Goal: Task Accomplishment & Management: Manage account settings

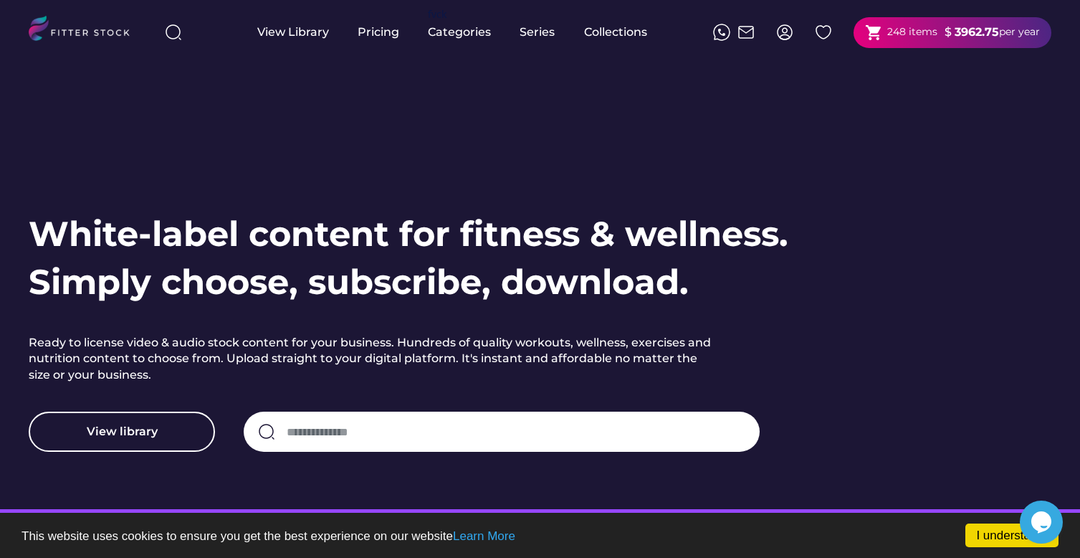
click at [958, 38] on strong "3962.75" at bounding box center [977, 32] width 44 height 14
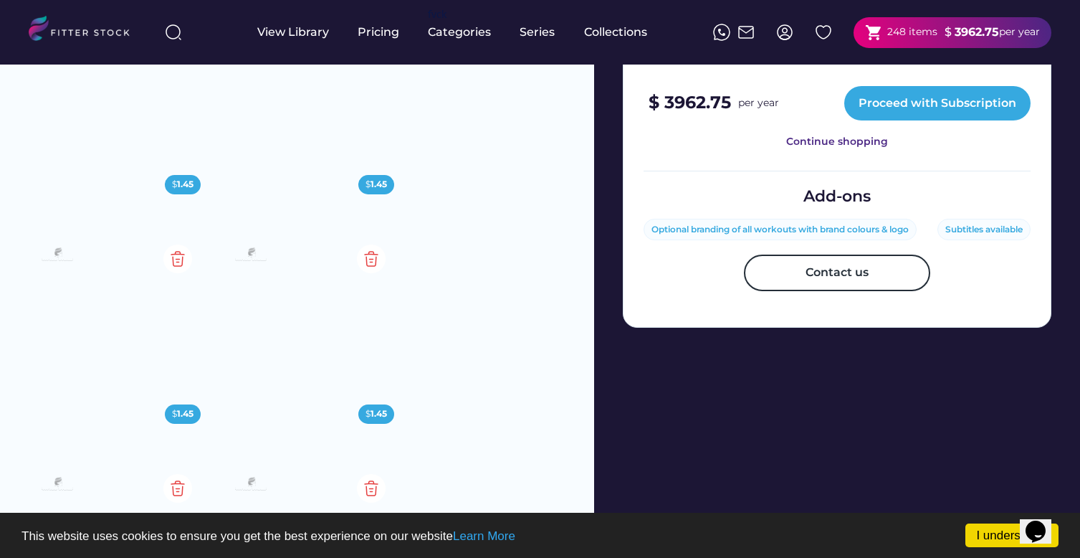
click at [717, 98] on strong "$ 3962.75" at bounding box center [690, 102] width 82 height 21
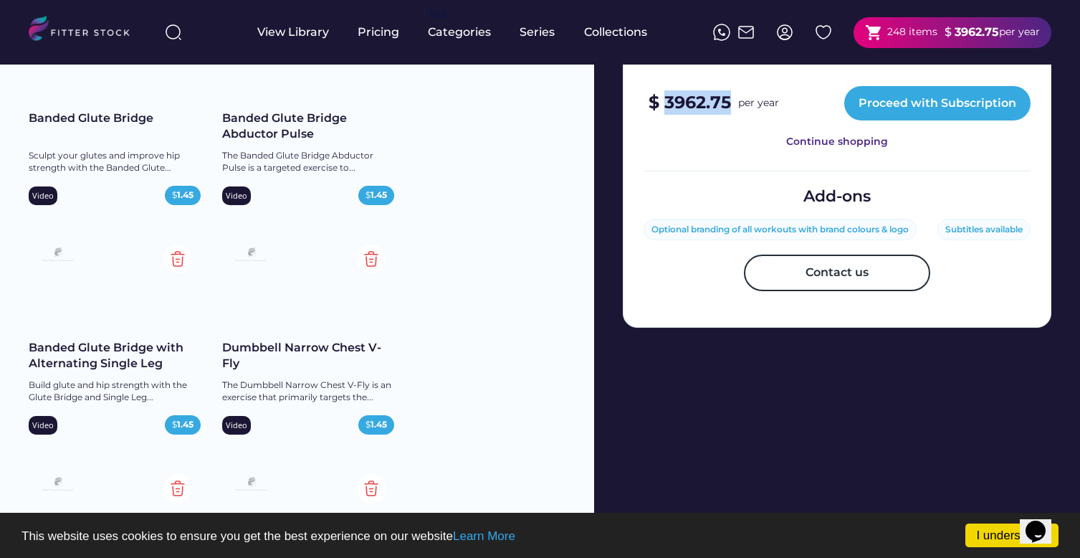
copy strong "3962.75"
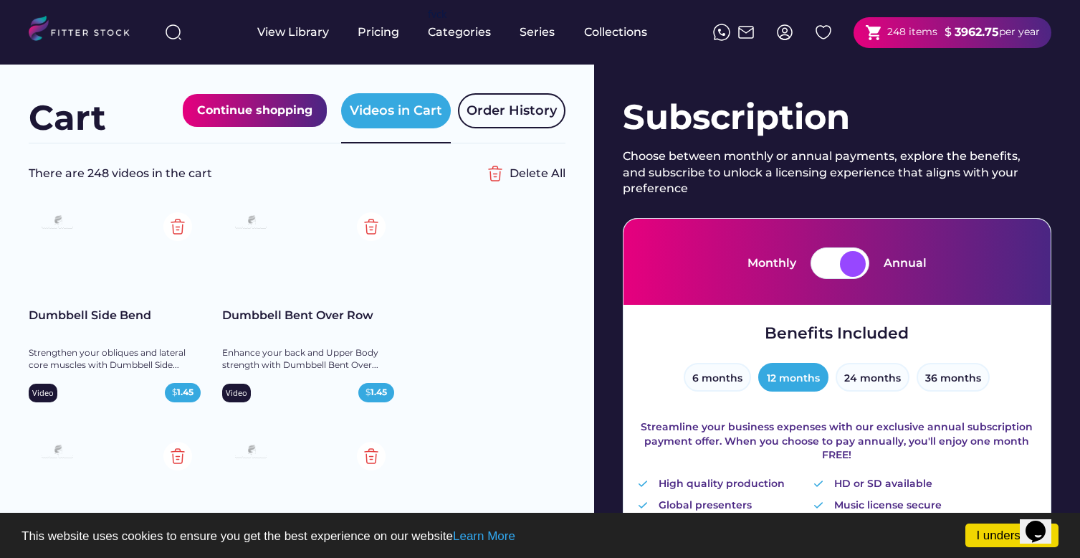
click at [725, 135] on div "Subscription" at bounding box center [837, 117] width 429 height 48
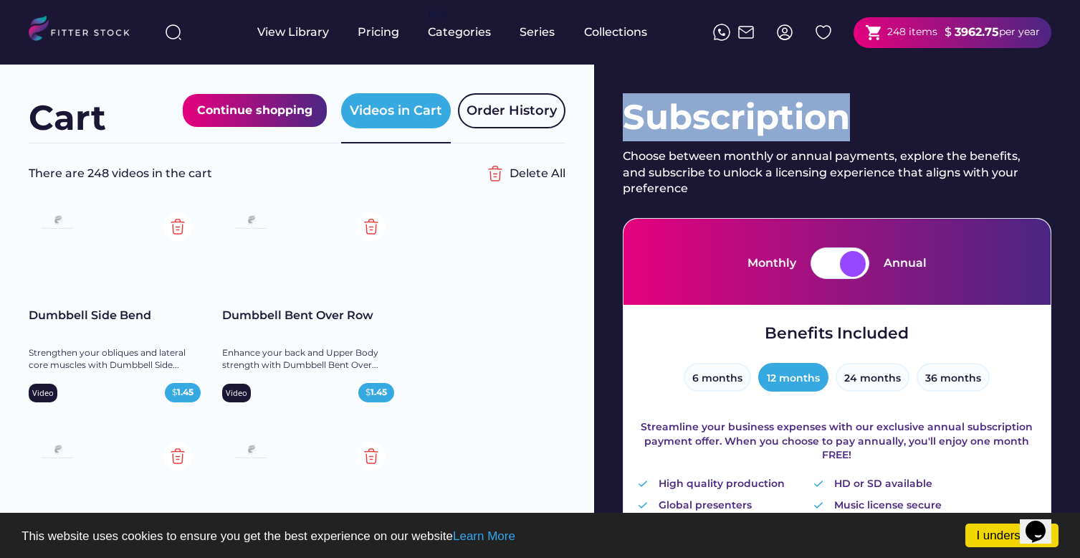
click at [725, 135] on div "Subscription" at bounding box center [837, 117] width 429 height 48
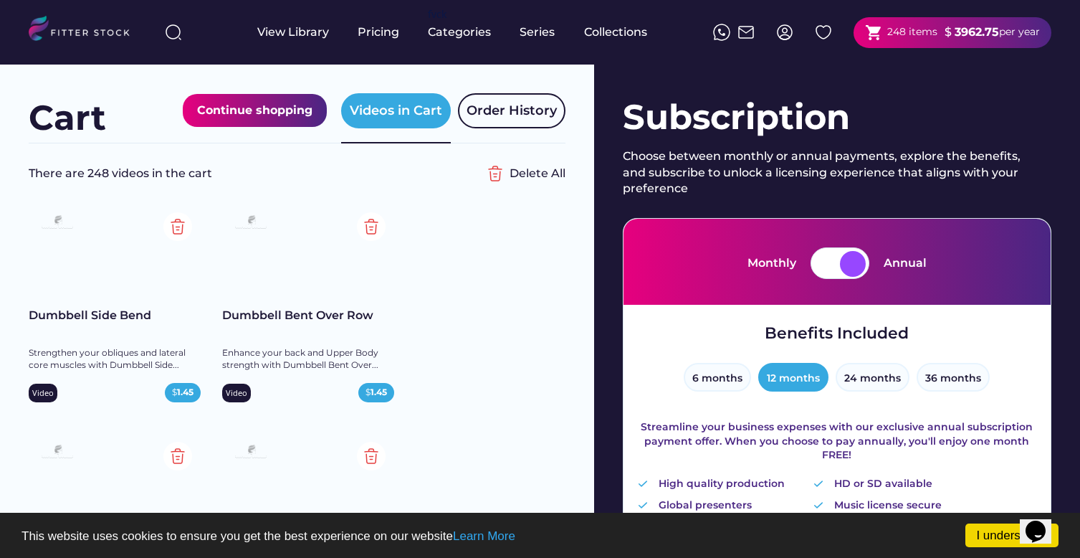
click at [717, 160] on div "Choose between monthly or annual payments, explore the benefits, and subscribe …" at bounding box center [827, 172] width 409 height 48
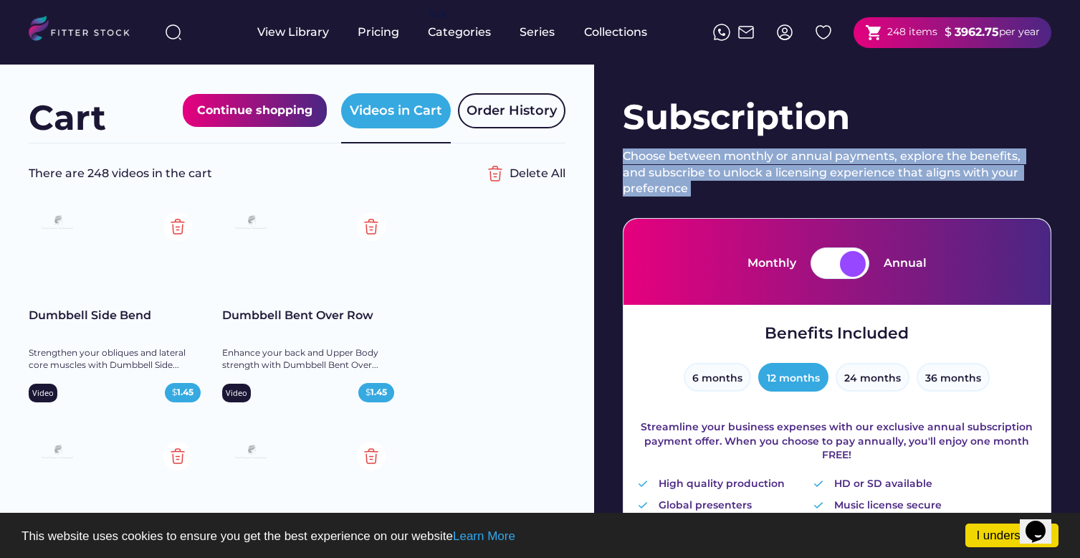
click at [717, 160] on div "Choose between monthly or annual payments, explore the benefits, and subscribe …" at bounding box center [827, 172] width 409 height 48
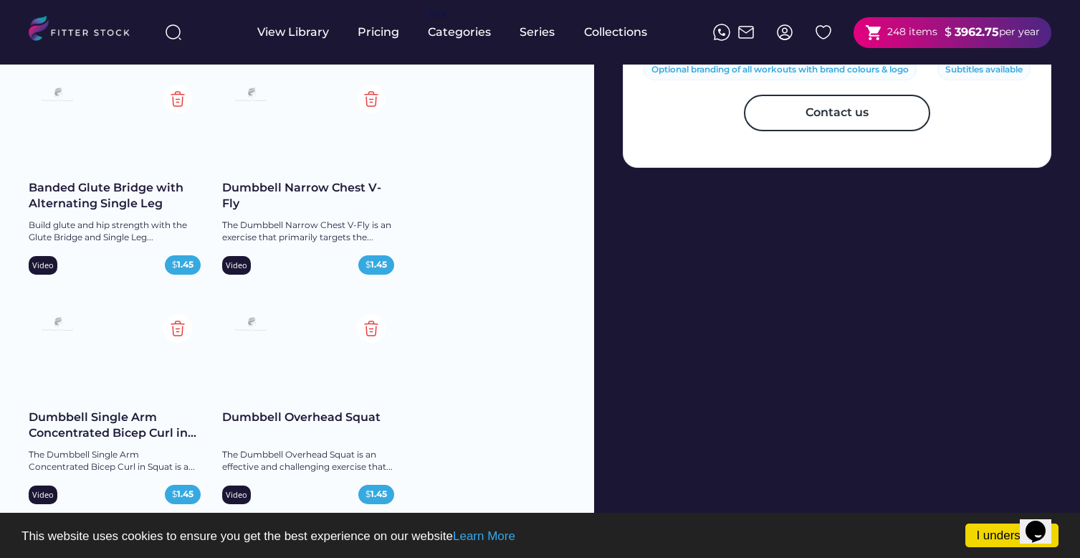
scroll to position [829, 0]
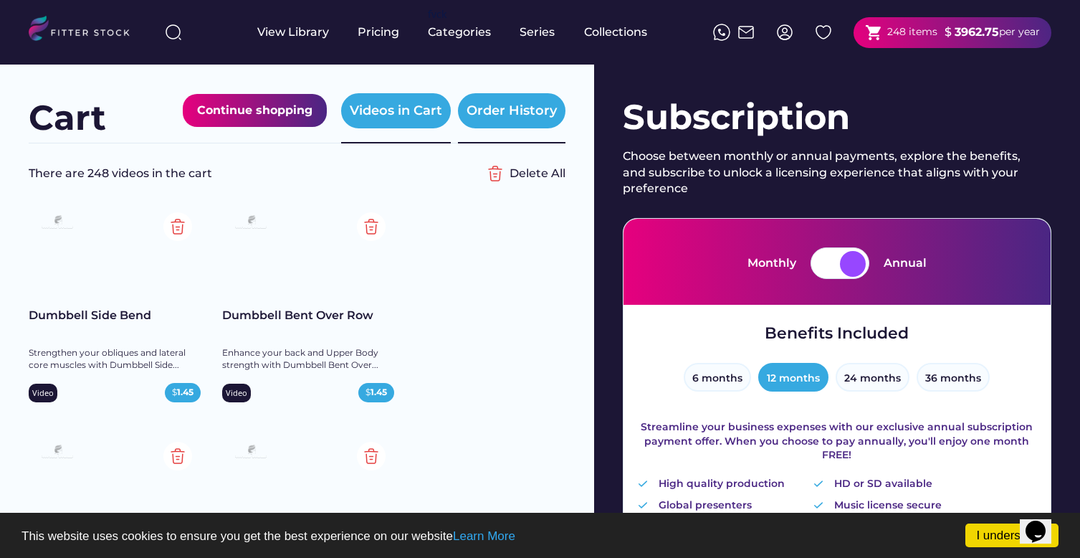
click at [498, 102] on div "Order History" at bounding box center [512, 111] width 90 height 18
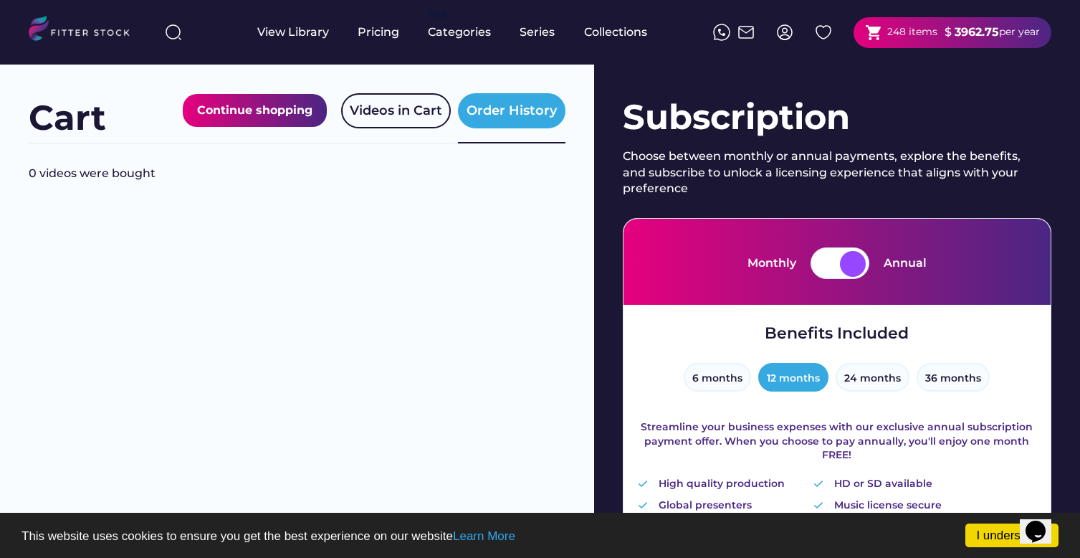
click at [740, 37] on img at bounding box center [746, 32] width 17 height 17
click at [782, 38] on img at bounding box center [784, 32] width 17 height 17
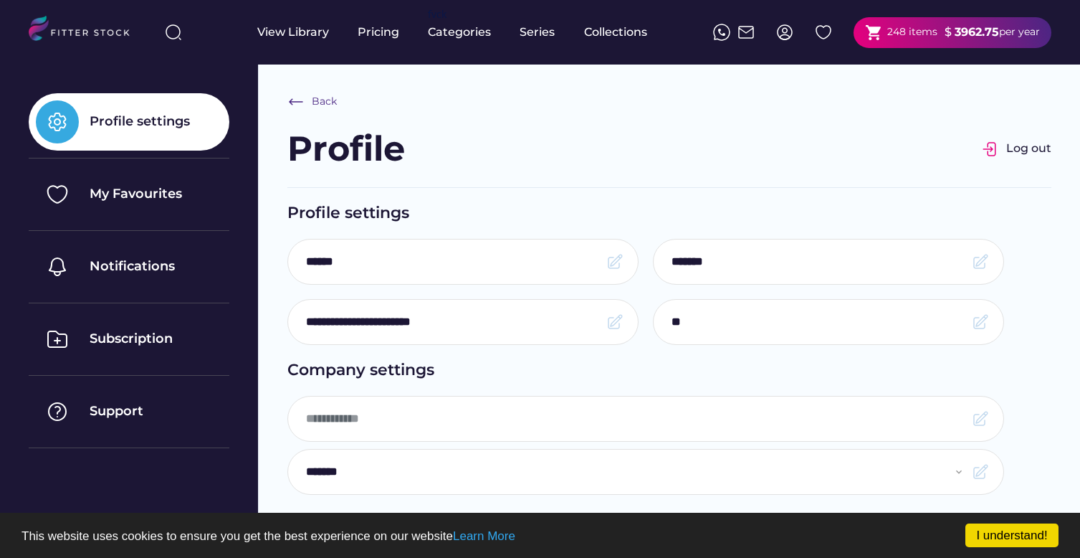
type input "********"
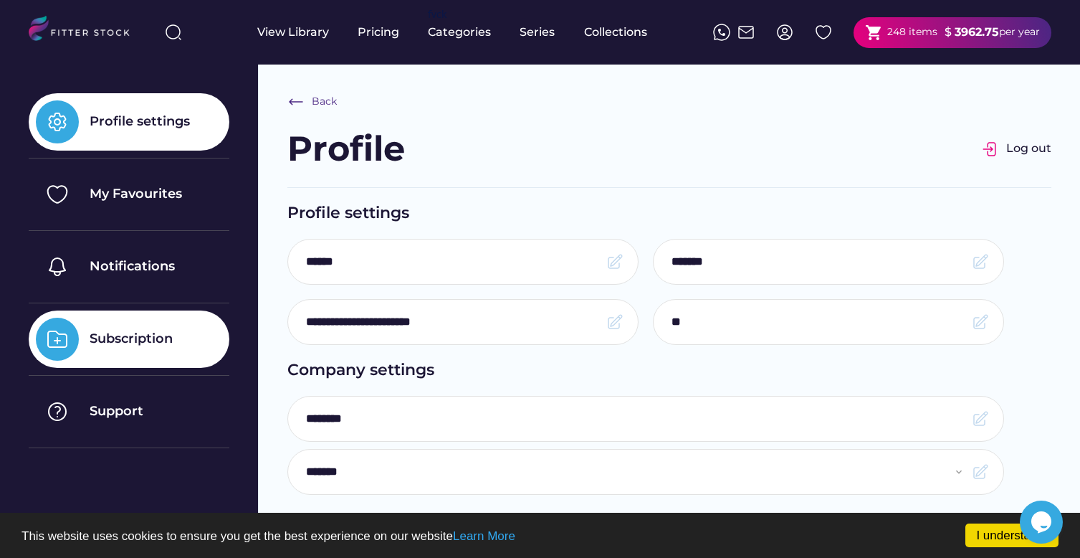
click at [152, 342] on div "Subscription" at bounding box center [131, 339] width 83 height 18
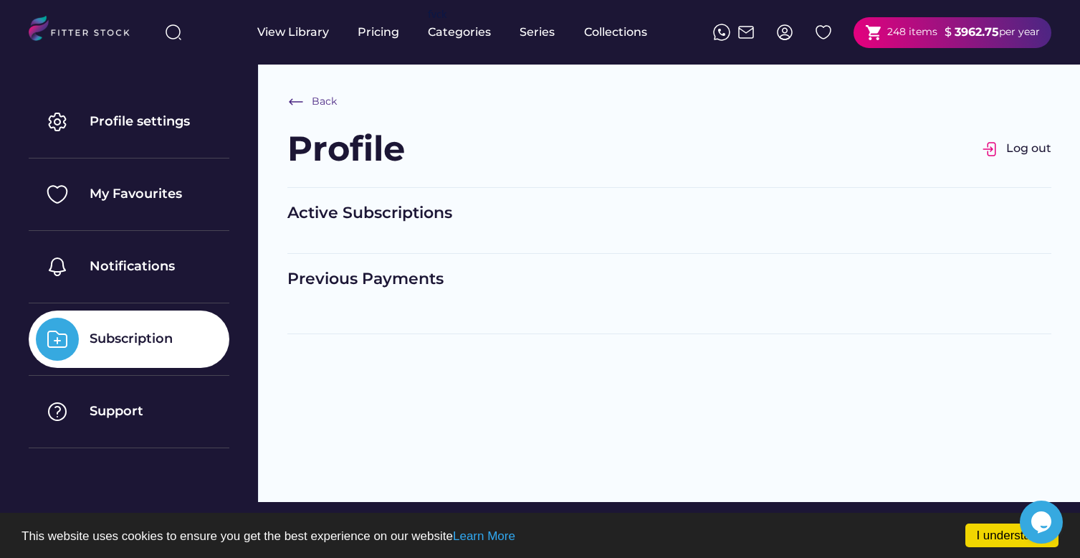
click at [381, 285] on div "Previous Payments" at bounding box center [669, 279] width 764 height 22
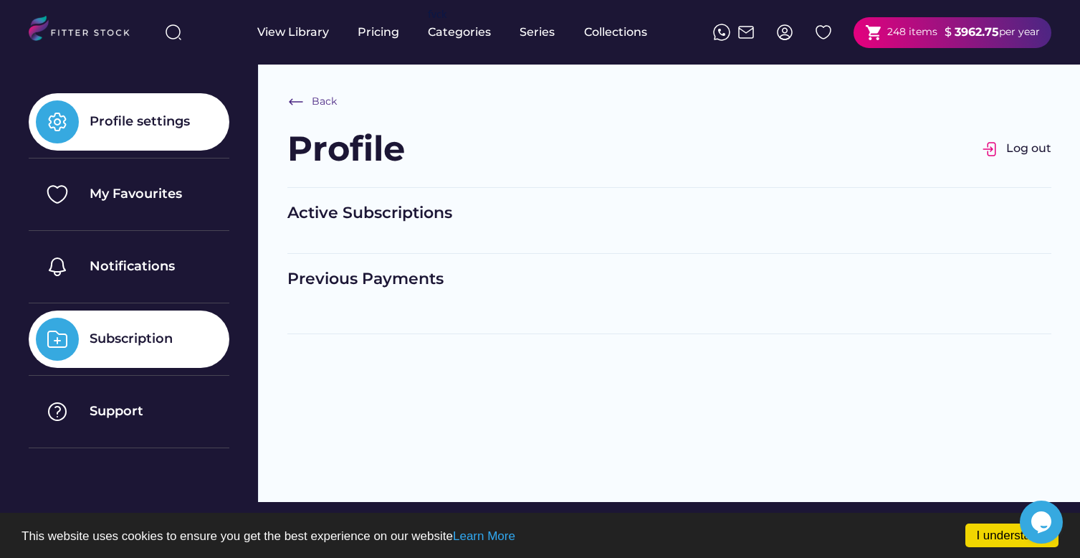
click at [166, 120] on div "Profile settings" at bounding box center [140, 122] width 100 height 18
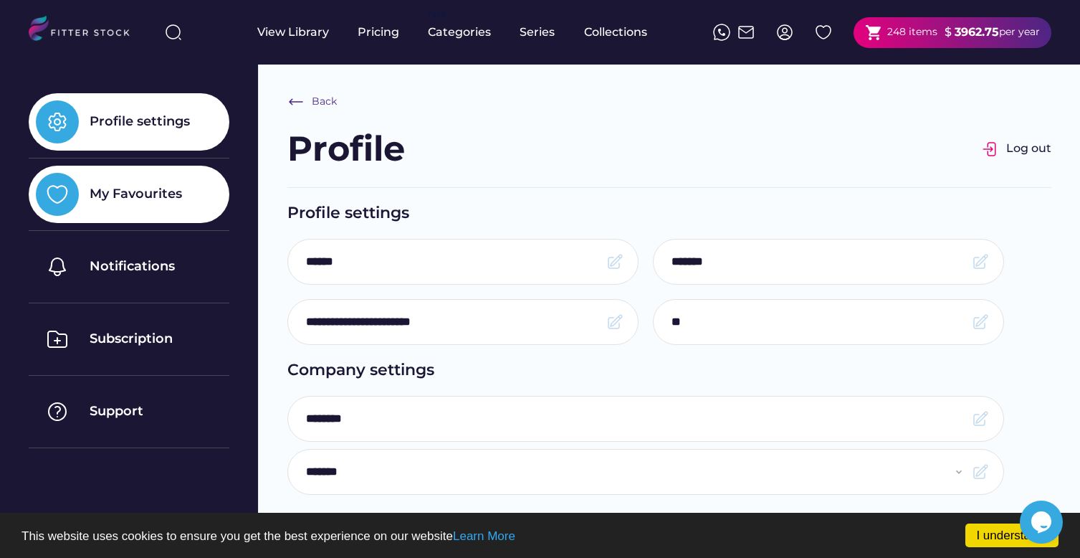
click at [181, 191] on div "My Favourites" at bounding box center [136, 194] width 92 height 18
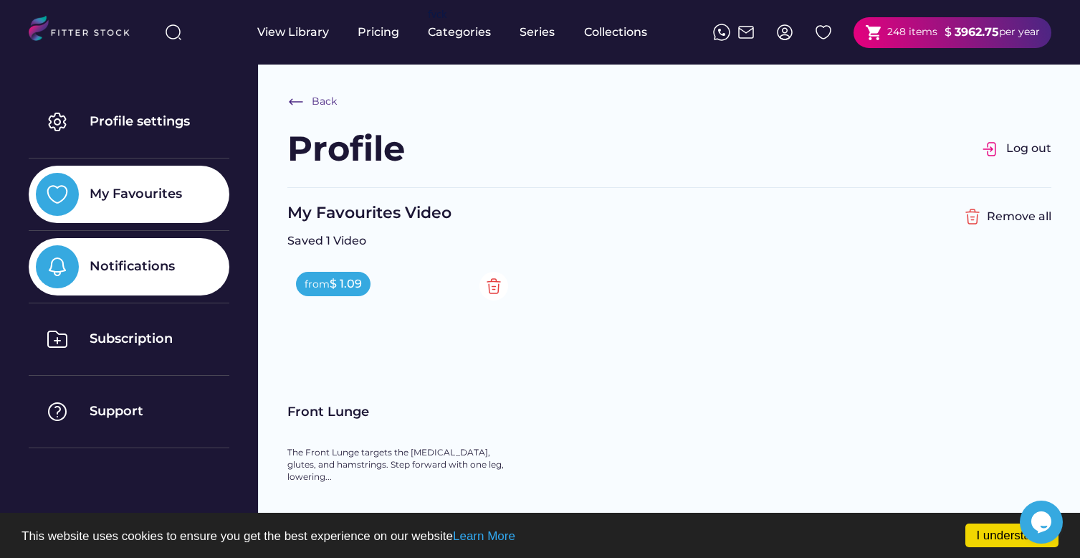
click at [120, 251] on div "Notifications" at bounding box center [129, 266] width 201 height 57
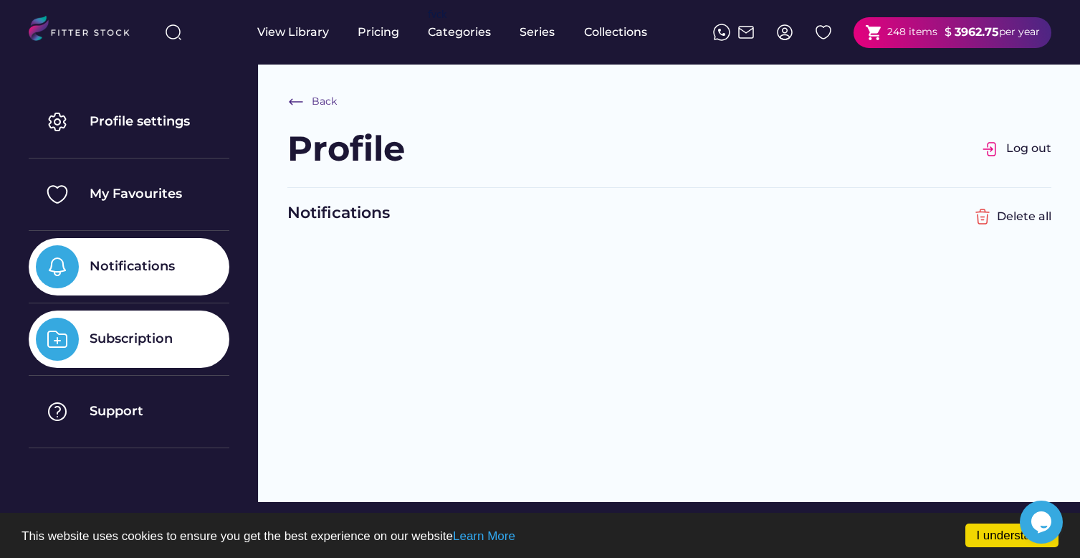
click at [114, 325] on div "Subscription" at bounding box center [129, 338] width 201 height 57
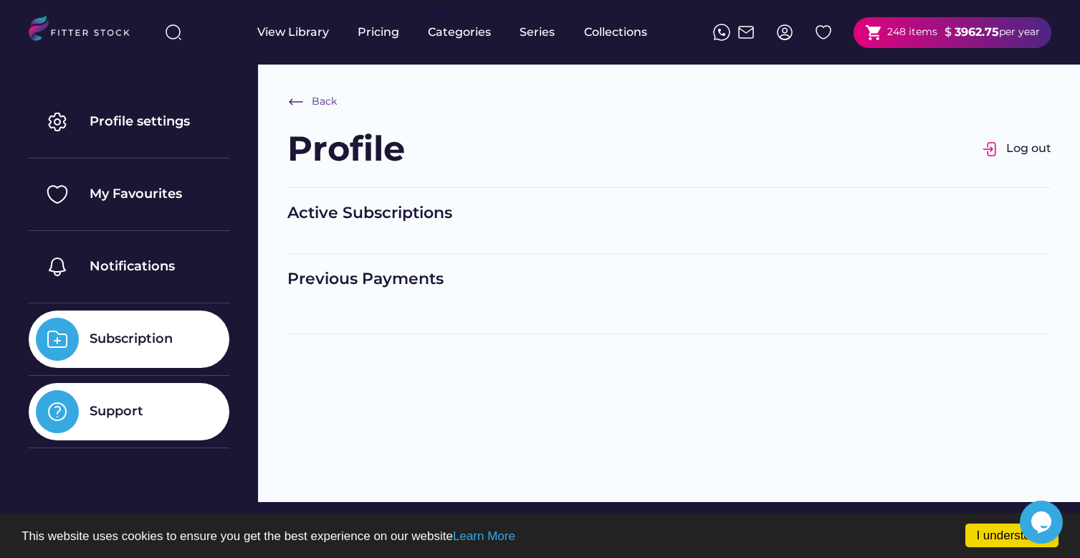
click at [138, 420] on div "Support" at bounding box center [117, 411] width 54 height 18
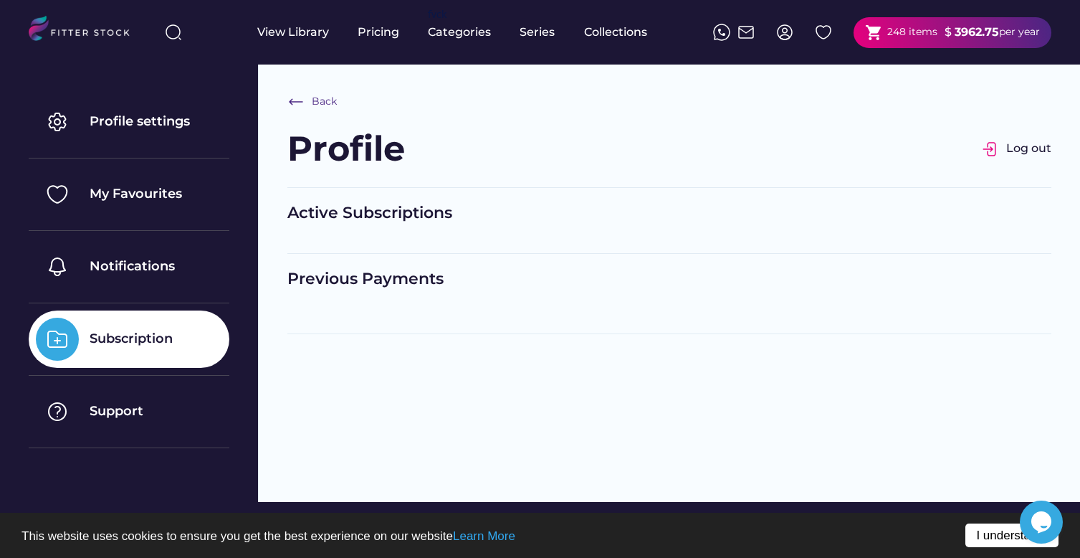
click at [979, 534] on link "I understand!" at bounding box center [1011, 535] width 93 height 24
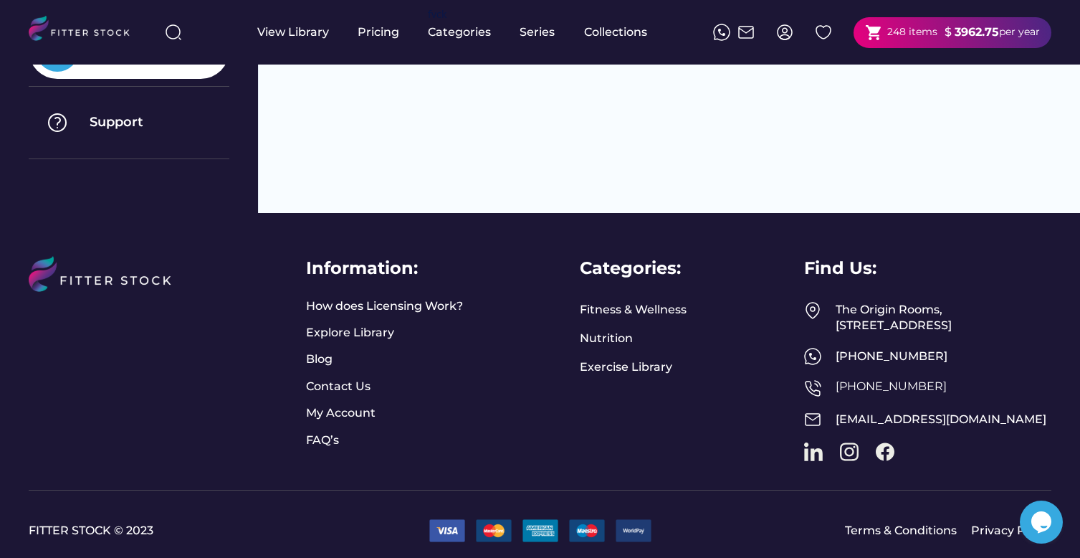
scroll to position [290, 0]
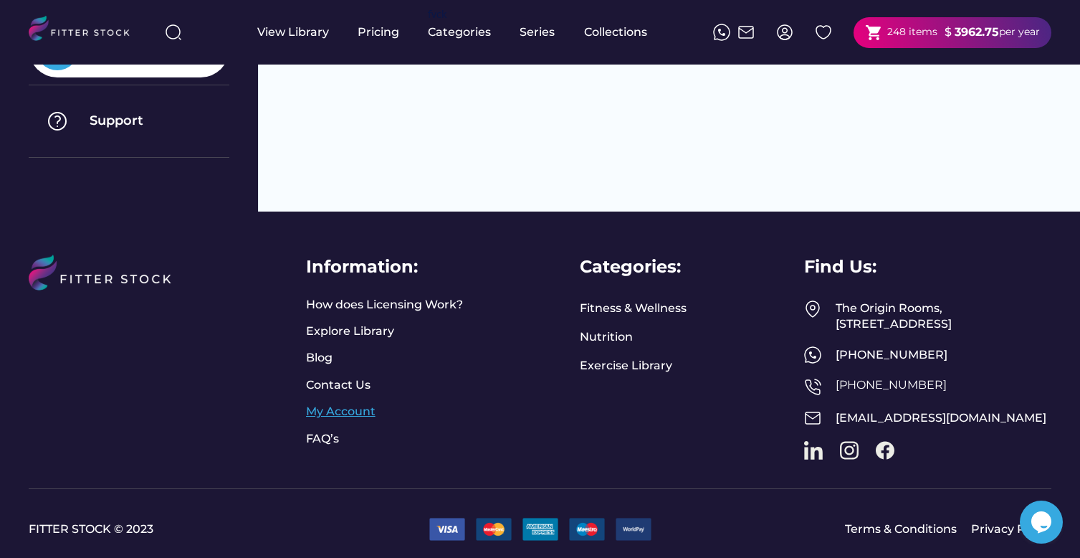
click at [356, 415] on link "My Account" at bounding box center [341, 412] width 70 height 16
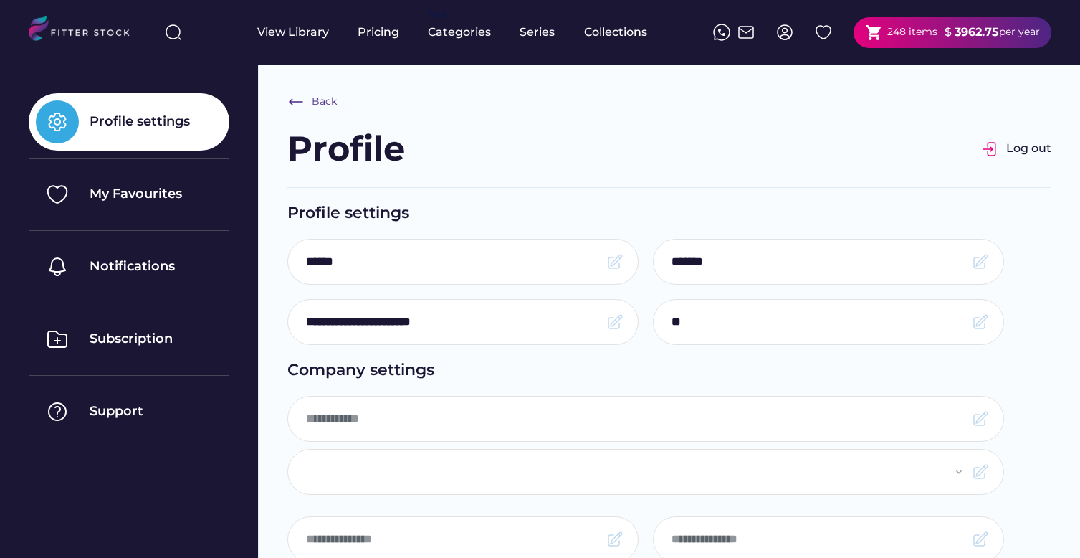
select select "**********"
type input "********"
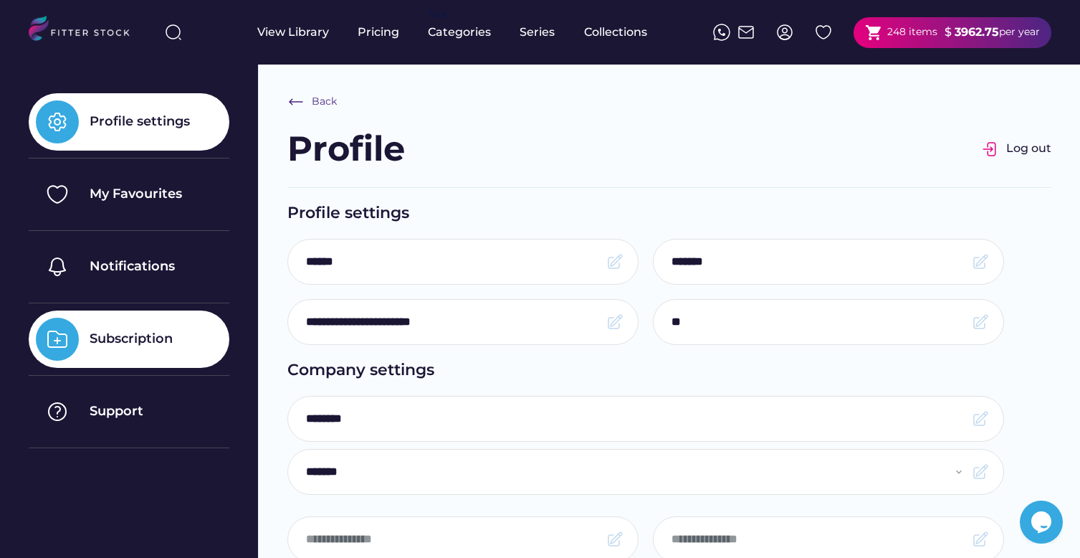
click at [164, 326] on div "Subscription" at bounding box center [129, 338] width 201 height 57
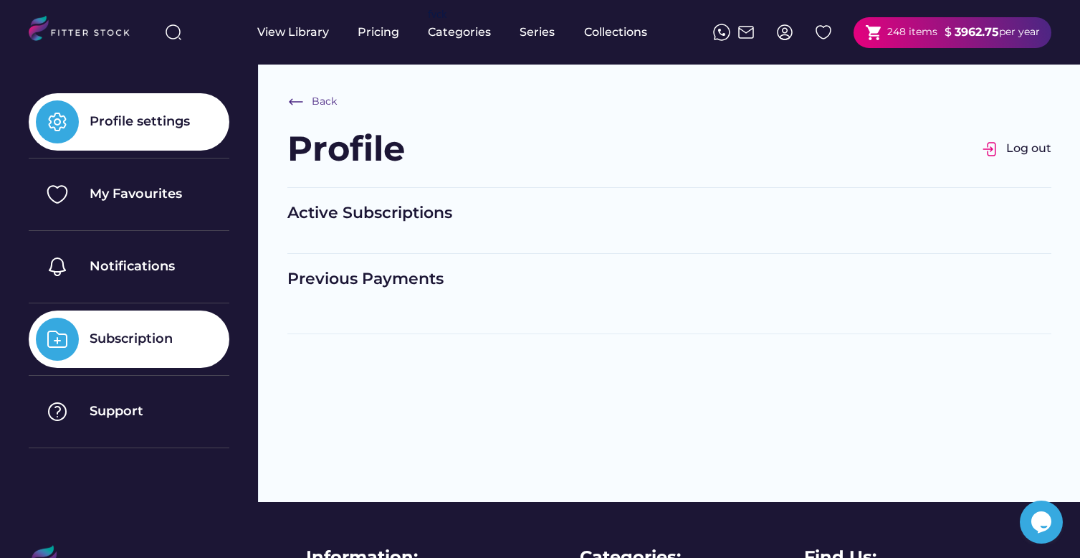
click at [168, 121] on div "Profile settings" at bounding box center [140, 122] width 100 height 18
